Goal: Check status: Check status

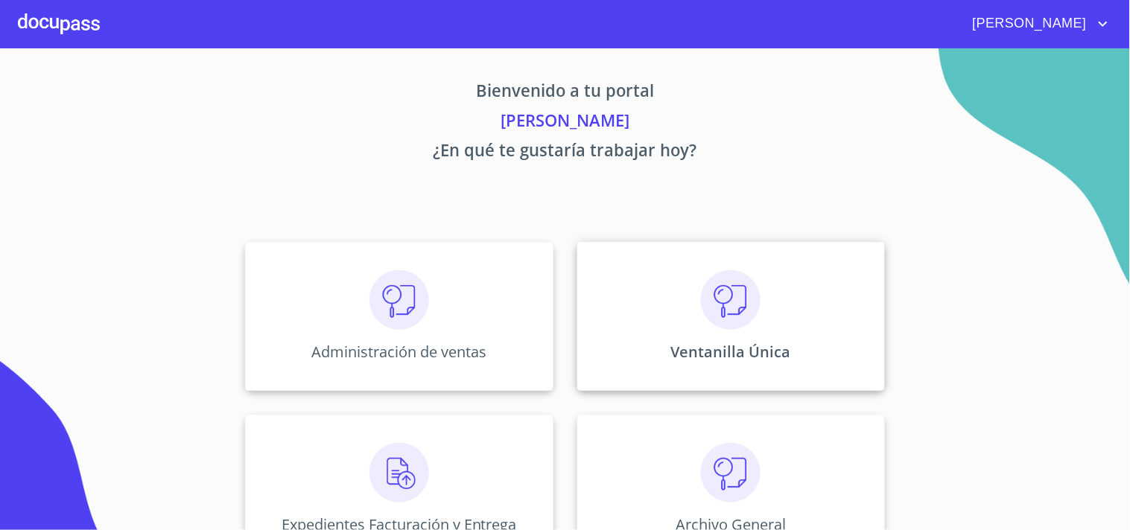
click at [858, 345] on div "Ventanilla Única" at bounding box center [731, 316] width 308 height 149
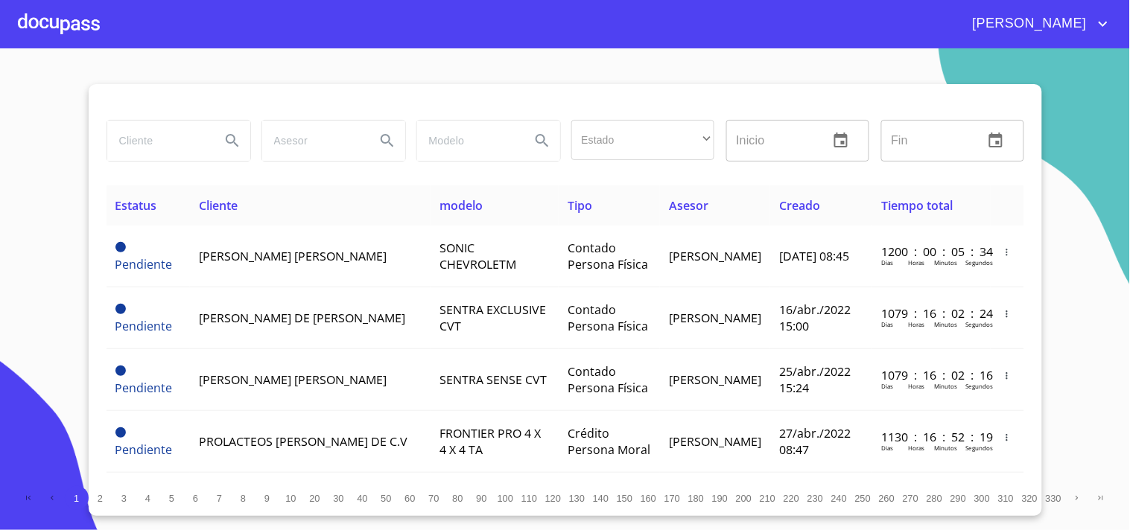
click at [144, 128] on input "search" at bounding box center [157, 141] width 101 height 40
type input "M"
type input "[PERSON_NAME]"
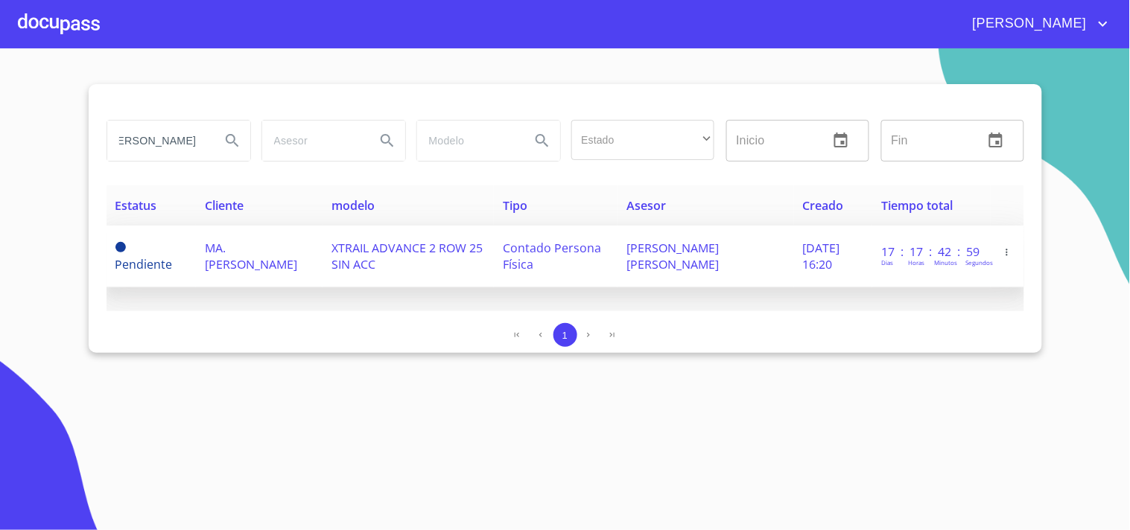
scroll to position [0, 0]
click at [400, 244] on span "XTRAIL ADVANCE 2 ROW 25 SIN ACC" at bounding box center [406, 256] width 151 height 33
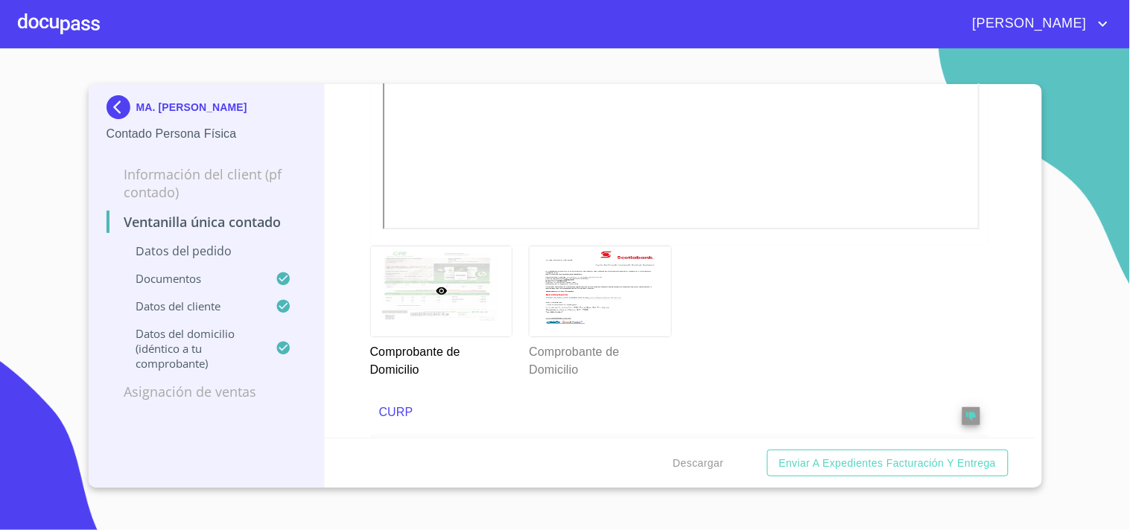
scroll to position [1489, 0]
click at [650, 274] on div at bounding box center [599, 290] width 141 height 90
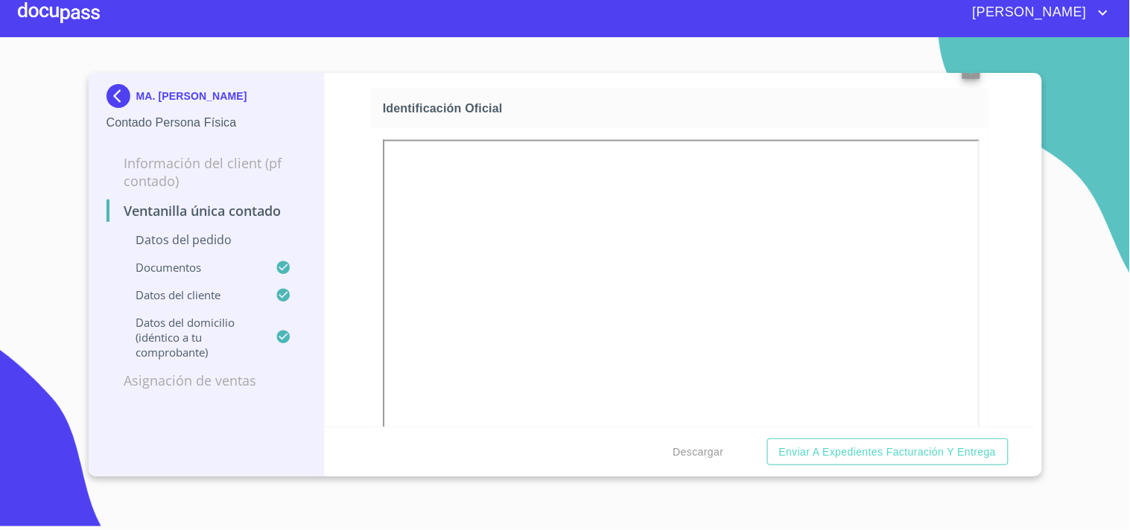
scroll to position [523, 0]
click at [655, 77] on div "Identificación Oficial" at bounding box center [679, 67] width 619 height 43
